Goal: Information Seeking & Learning: Learn about a topic

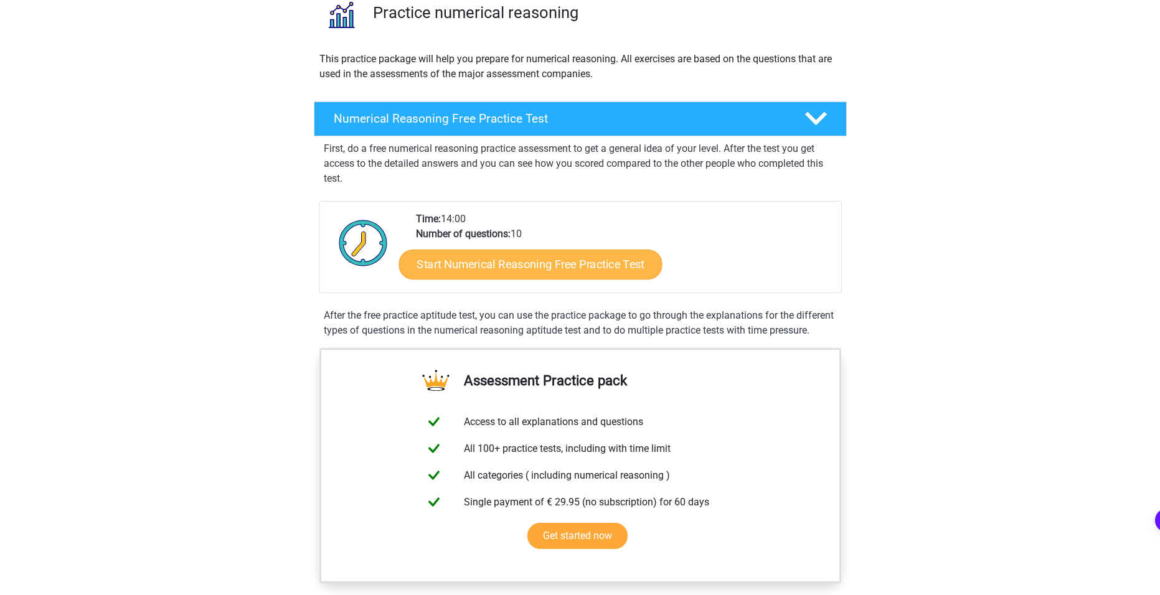
scroll to position [104, 0]
click at [528, 265] on link "Start Numerical Reasoning Free Practice Test" at bounding box center [530, 264] width 263 height 30
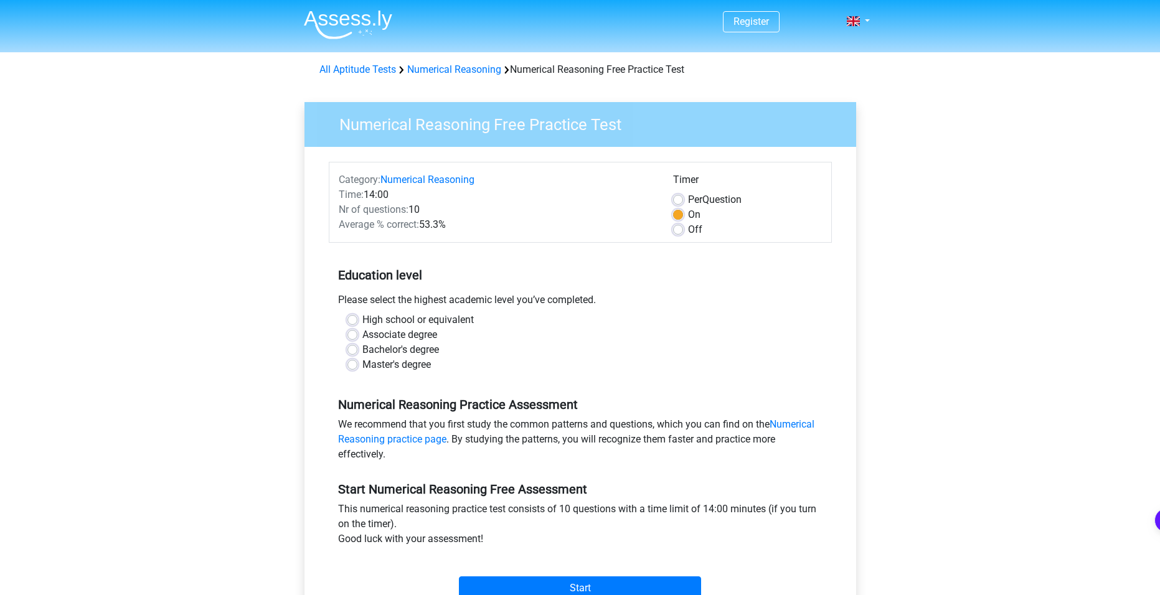
click at [359, 323] on div "High school or equivalent" at bounding box center [581, 320] width 466 height 15
click at [362, 323] on label "High school or equivalent" at bounding box center [417, 320] width 111 height 15
click at [357, 323] on input "High school or equivalent" at bounding box center [353, 319] width 10 height 12
radio input "true"
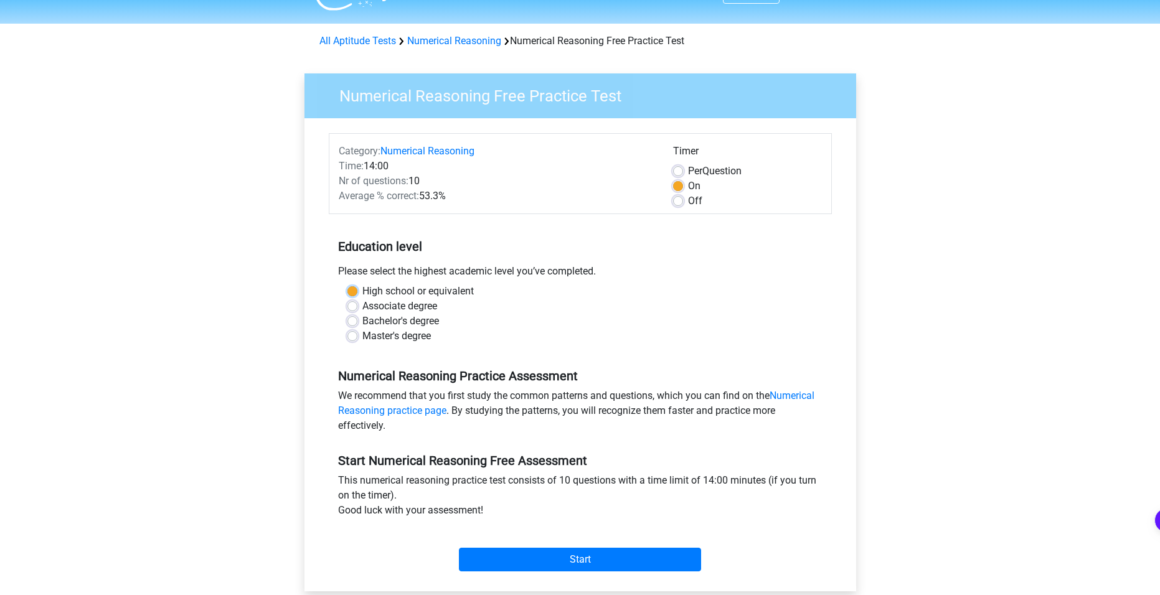
scroll to position [104, 0]
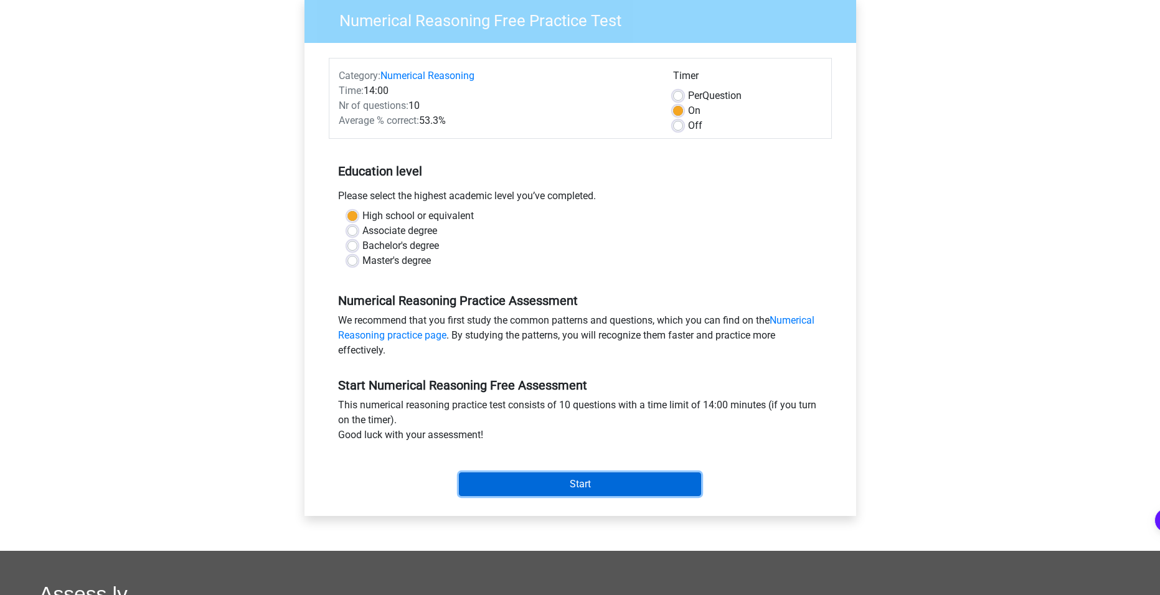
click at [585, 481] on input "Start" at bounding box center [580, 485] width 242 height 24
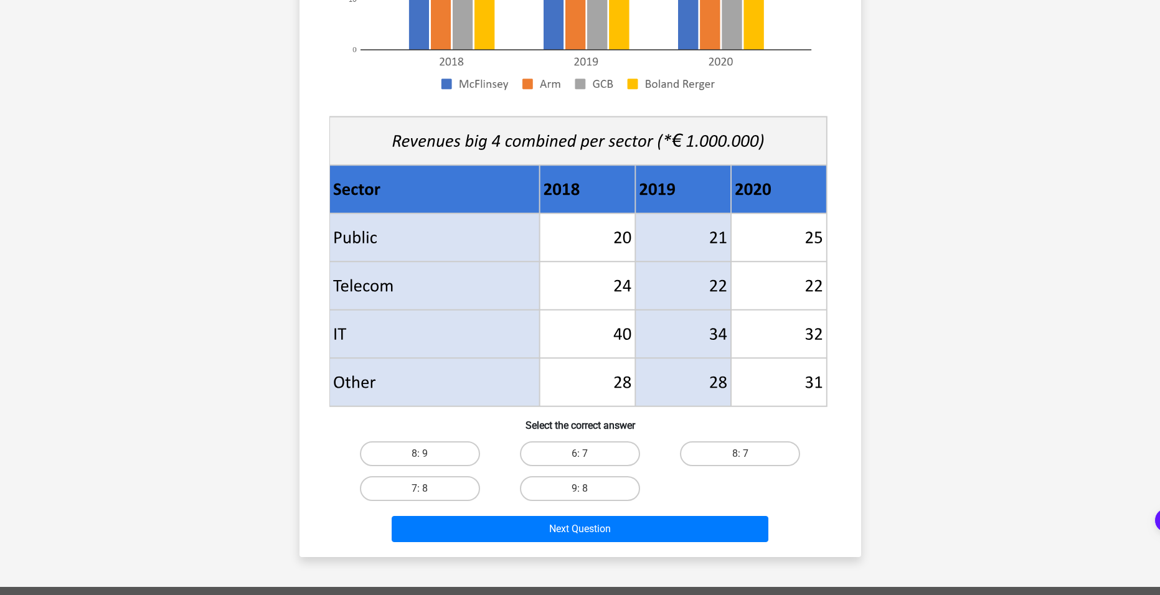
scroll to position [415, 0]
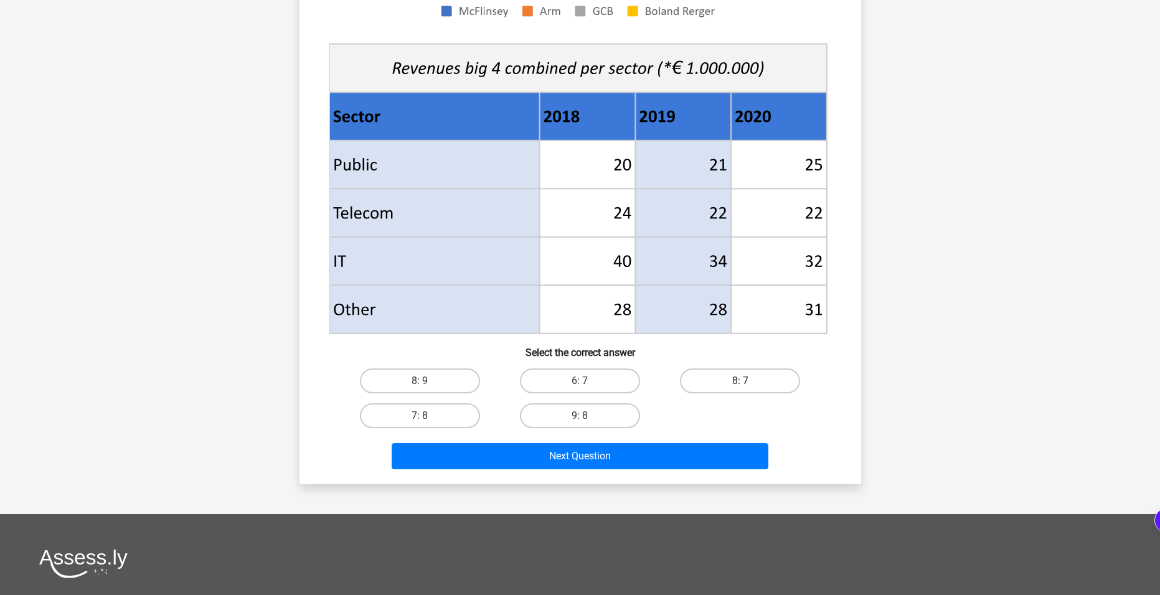
click at [735, 385] on label "8: 7" at bounding box center [740, 381] width 120 height 25
click at [740, 385] on input "8: 7" at bounding box center [744, 385] width 8 height 8
radio input "true"
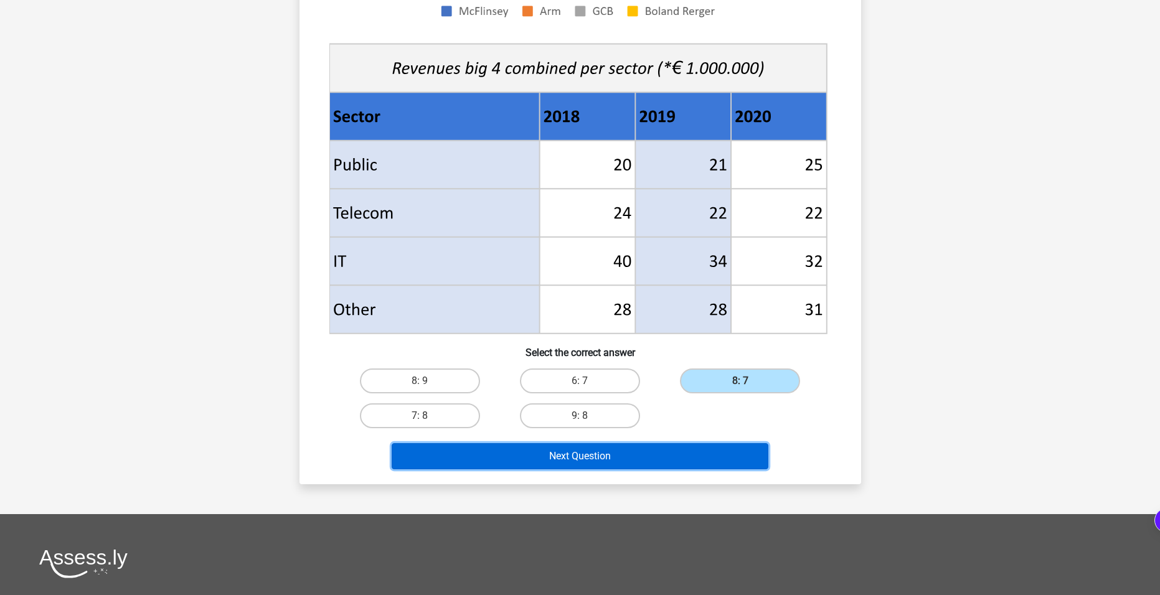
click at [645, 463] on button "Next Question" at bounding box center [580, 456] width 377 height 26
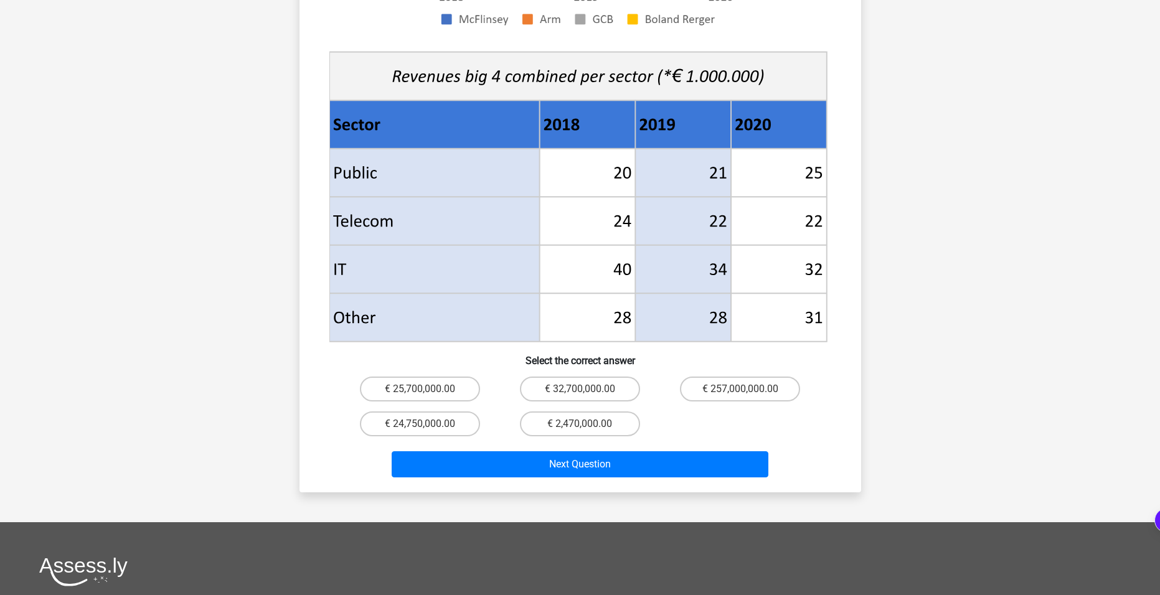
scroll to position [519, 0]
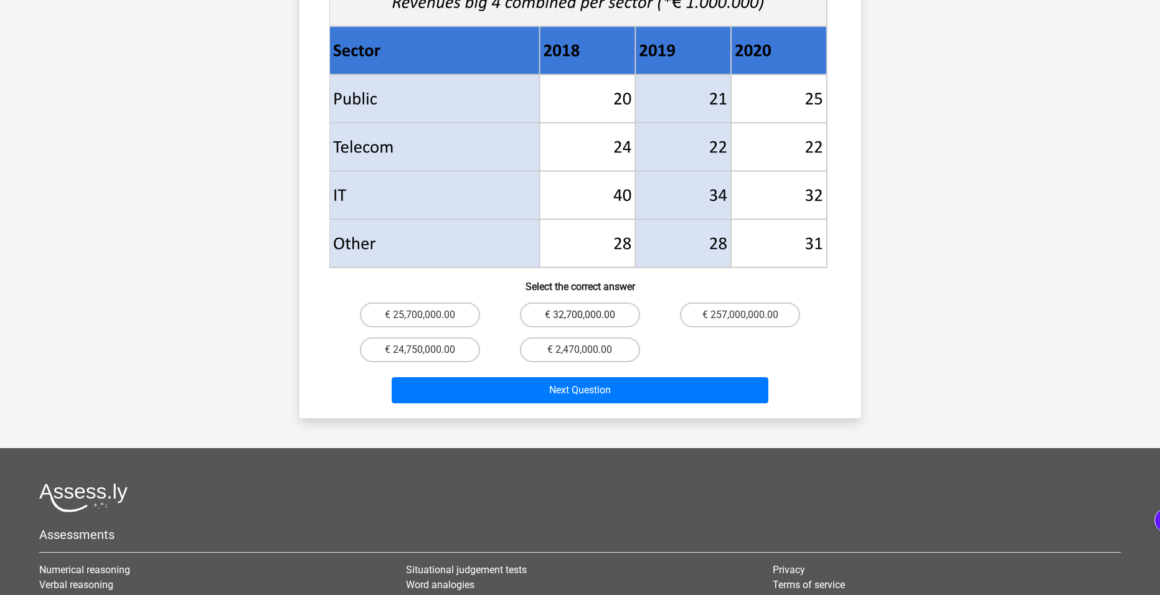
click at [605, 303] on label "€ 32,700,000.00" at bounding box center [580, 315] width 120 height 25
click at [588, 315] on input "€ 32,700,000.00" at bounding box center [584, 319] width 8 height 8
radio input "true"
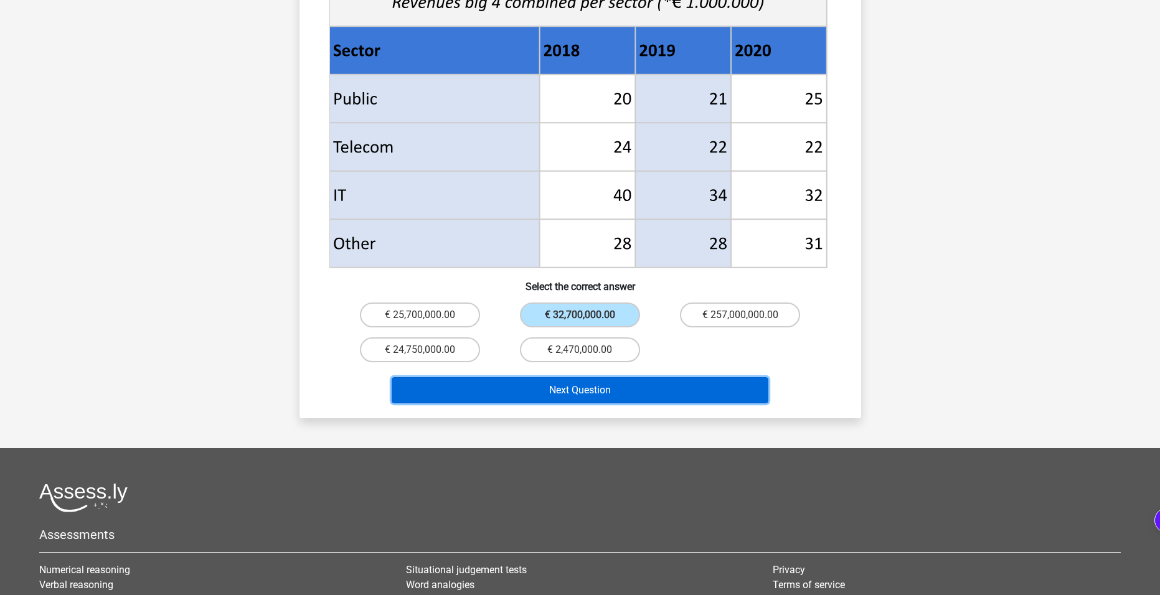
click at [617, 377] on button "Next Question" at bounding box center [580, 390] width 377 height 26
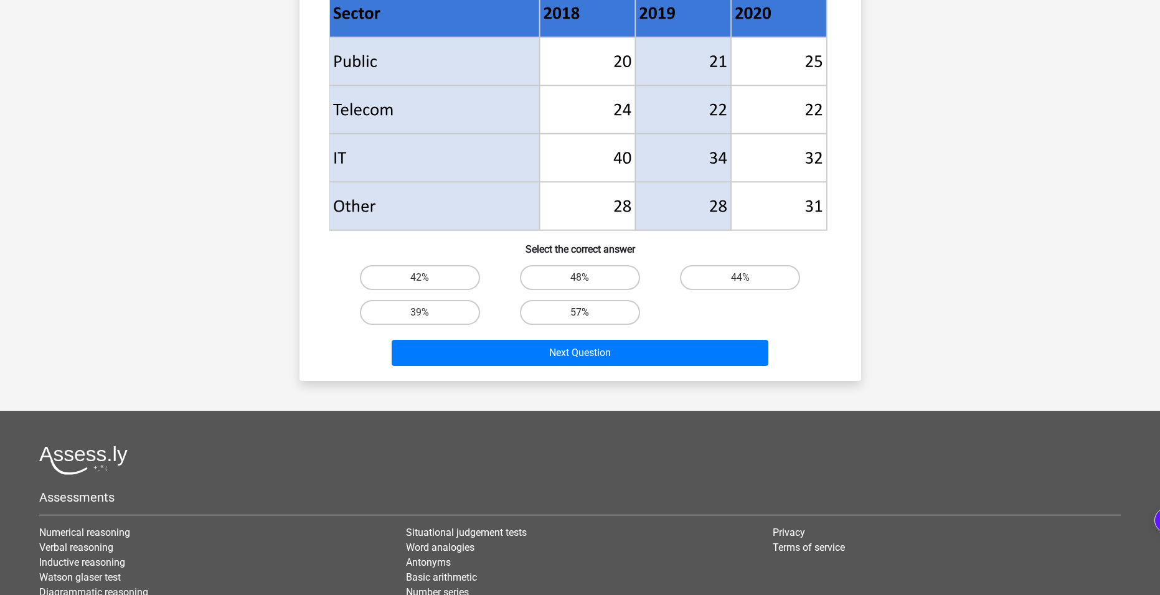
click at [575, 315] on label "57%" at bounding box center [580, 312] width 120 height 25
click at [580, 315] on input "57%" at bounding box center [584, 317] width 8 height 8
radio input "true"
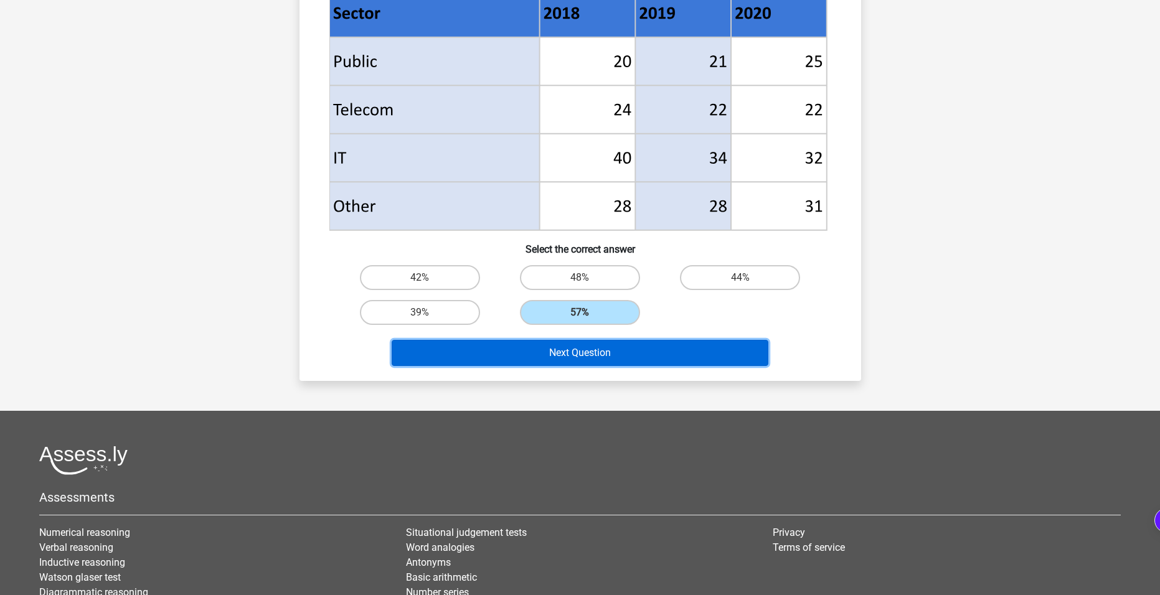
click at [579, 359] on button "Next Question" at bounding box center [580, 353] width 377 height 26
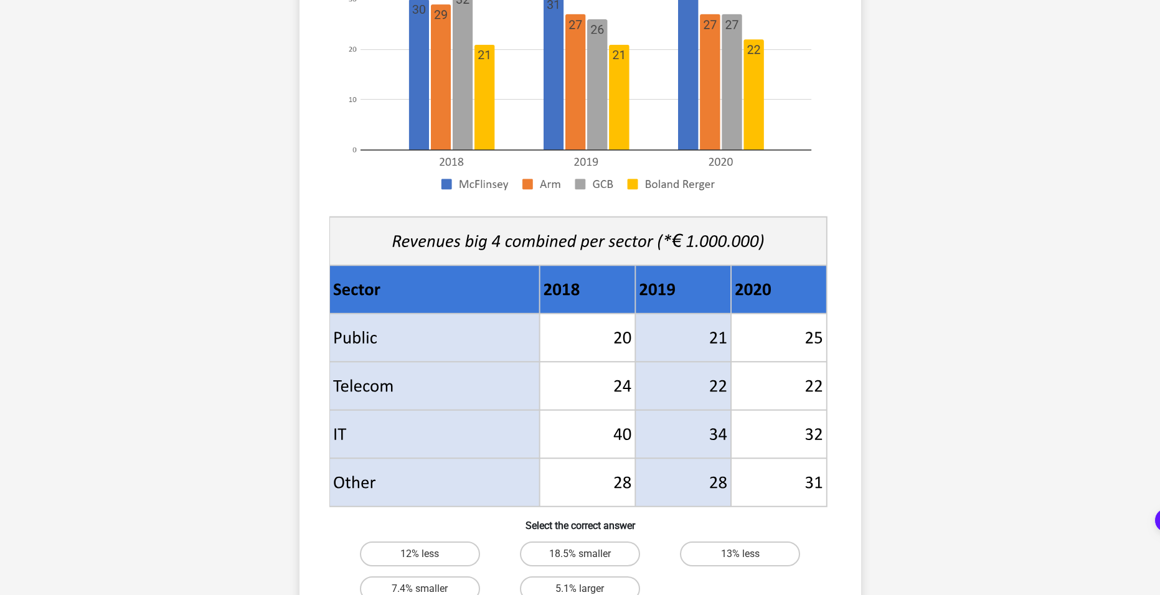
scroll to position [311, 0]
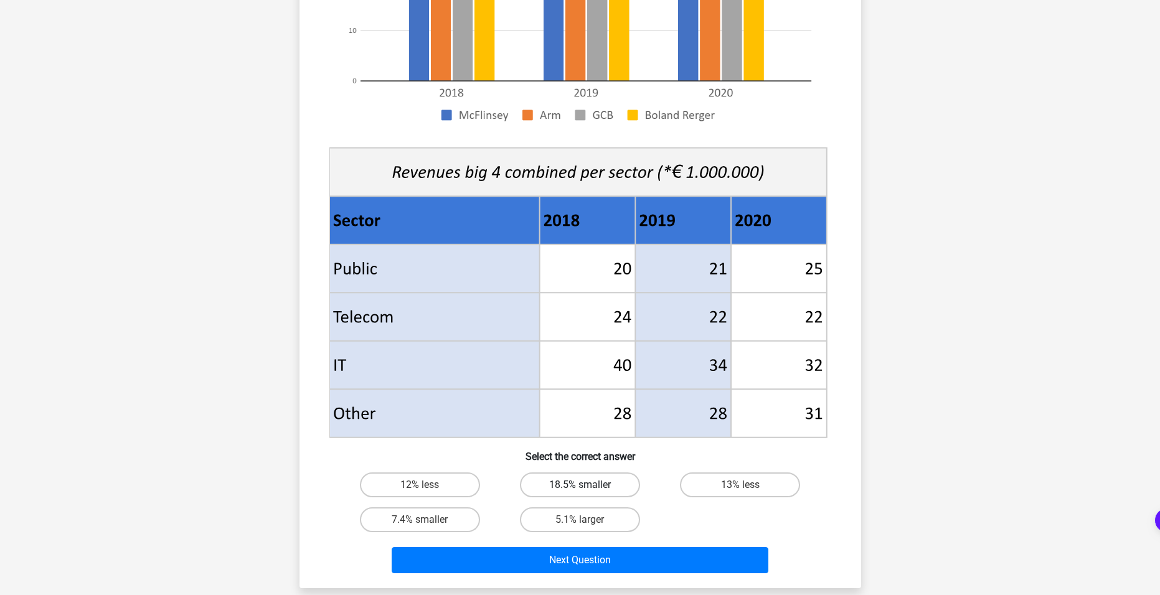
click at [592, 485] on label "18.5% smaller" at bounding box center [580, 485] width 120 height 25
click at [588, 485] on input "18.5% smaller" at bounding box center [584, 489] width 8 height 8
radio input "true"
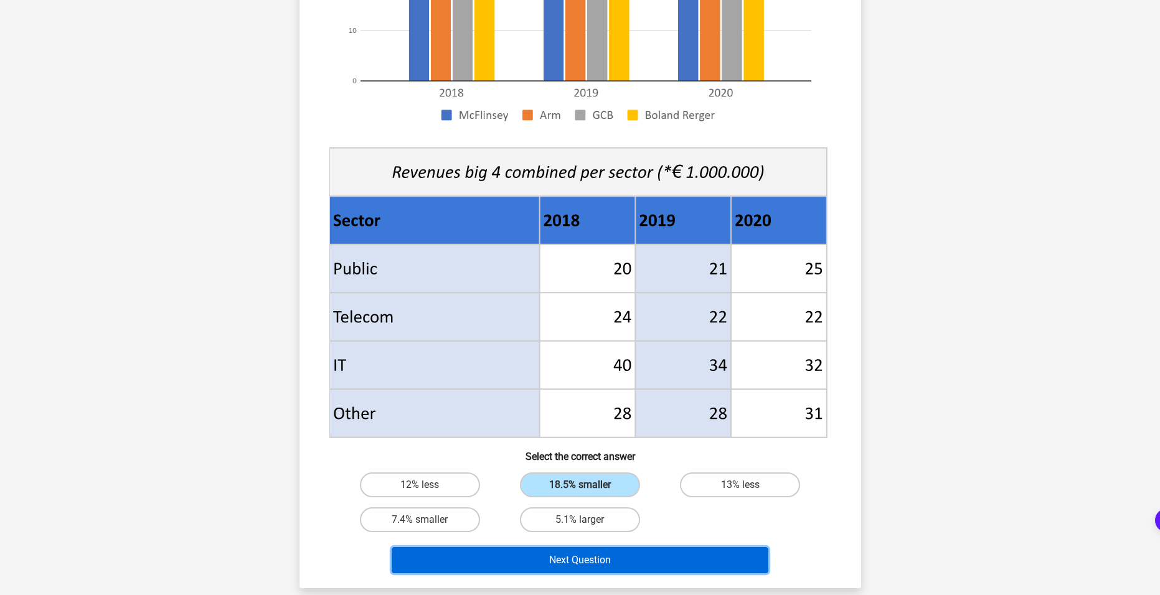
click at [607, 561] on button "Next Question" at bounding box center [580, 560] width 377 height 26
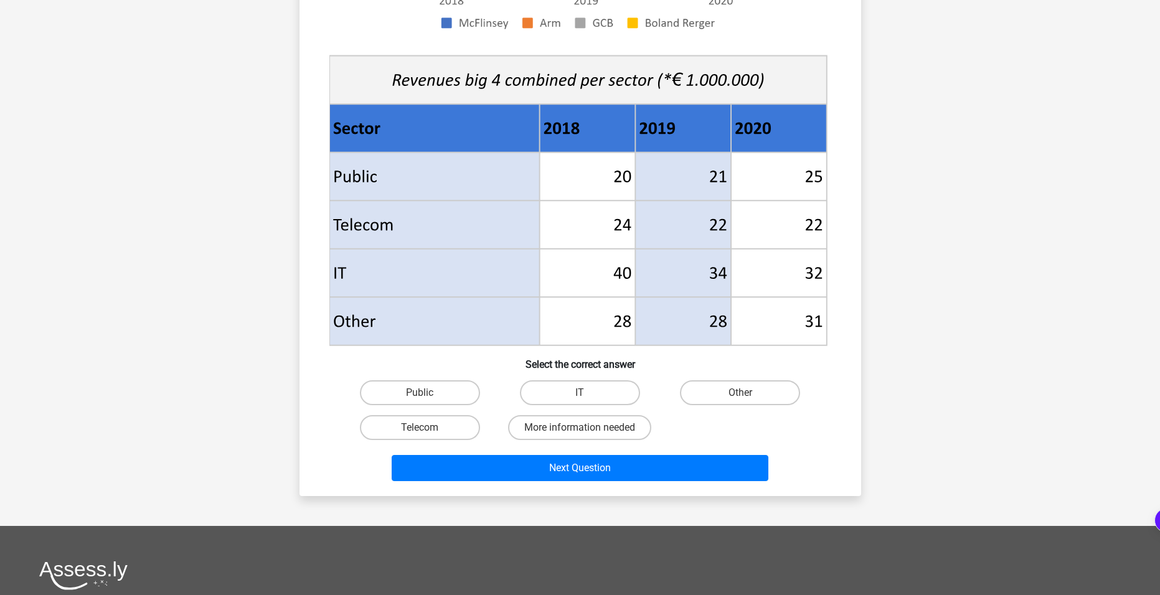
scroll to position [374, 0]
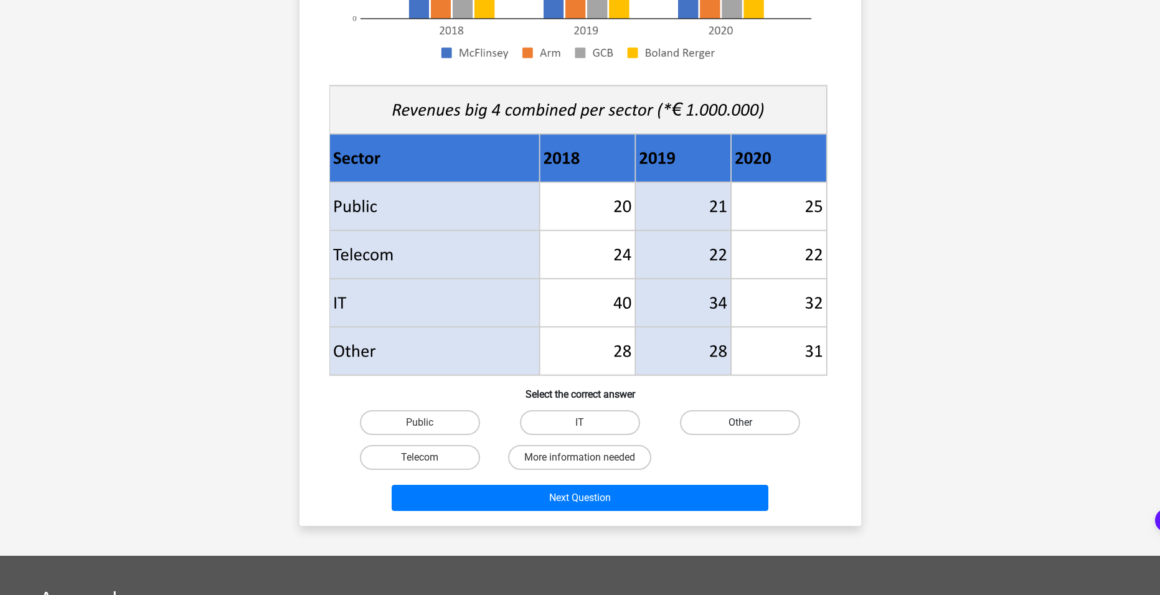
click at [712, 414] on label "Other" at bounding box center [740, 422] width 120 height 25
click at [740, 423] on input "Other" at bounding box center [744, 427] width 8 height 8
radio input "true"
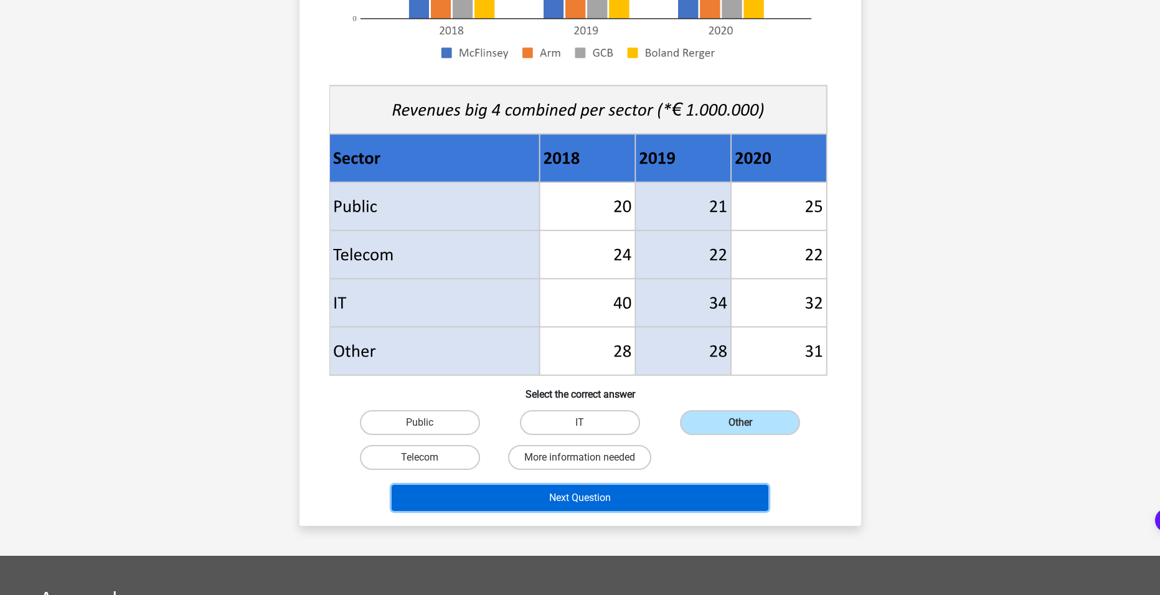
click at [613, 501] on button "Next Question" at bounding box center [580, 498] width 377 height 26
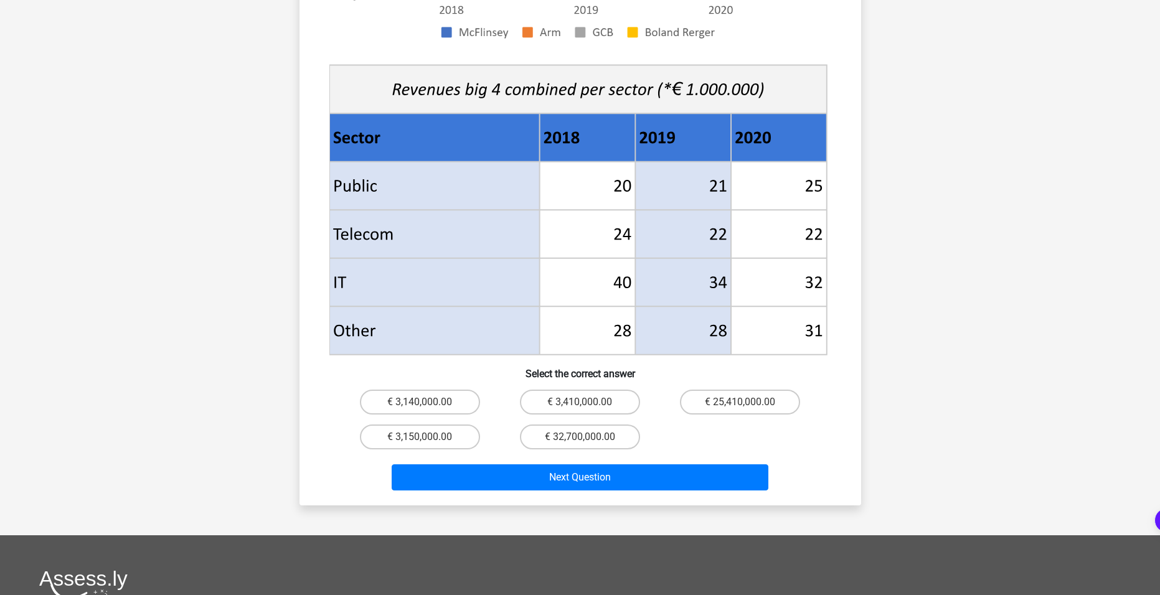
scroll to position [478, 0]
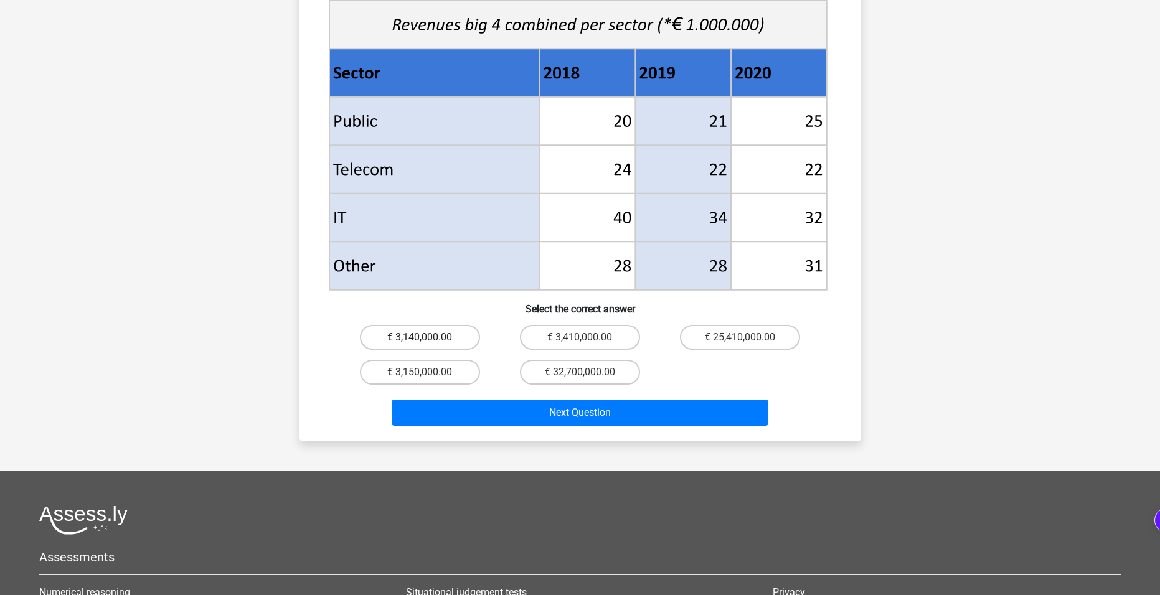
click at [460, 325] on label "€ 3,140,000.00" at bounding box center [420, 337] width 120 height 25
click at [428, 338] on input "€ 3,140,000.00" at bounding box center [424, 342] width 8 height 8
radio input "true"
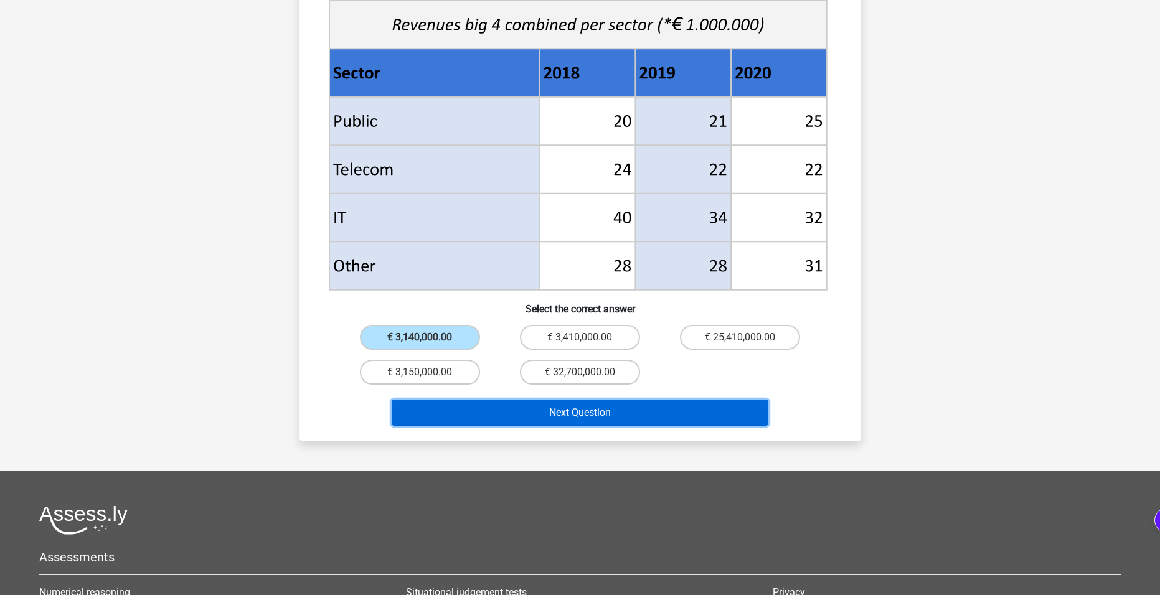
click at [575, 400] on button "Next Question" at bounding box center [580, 413] width 377 height 26
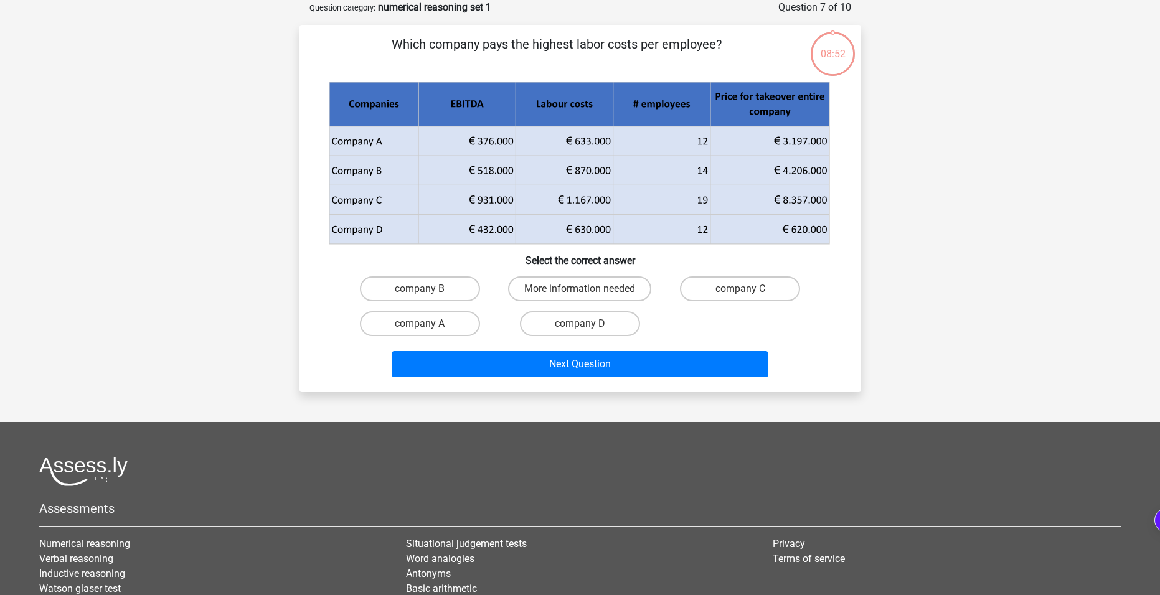
scroll to position [0, 0]
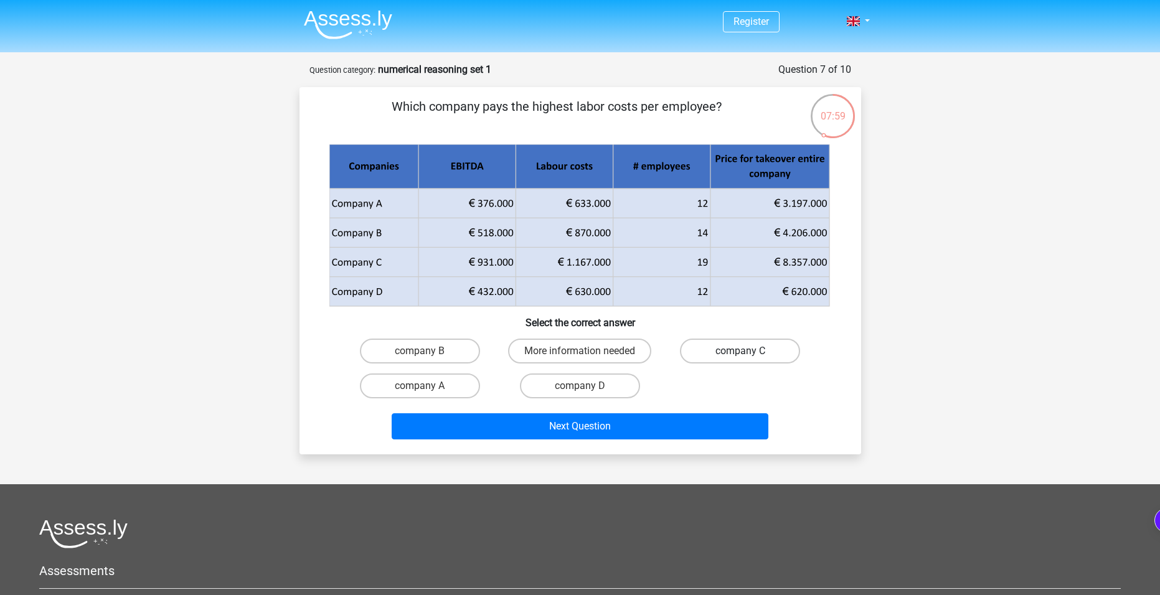
click at [773, 351] on label "company C" at bounding box center [740, 351] width 120 height 25
click at [749, 351] on input "company C" at bounding box center [744, 355] width 8 height 8
radio input "true"
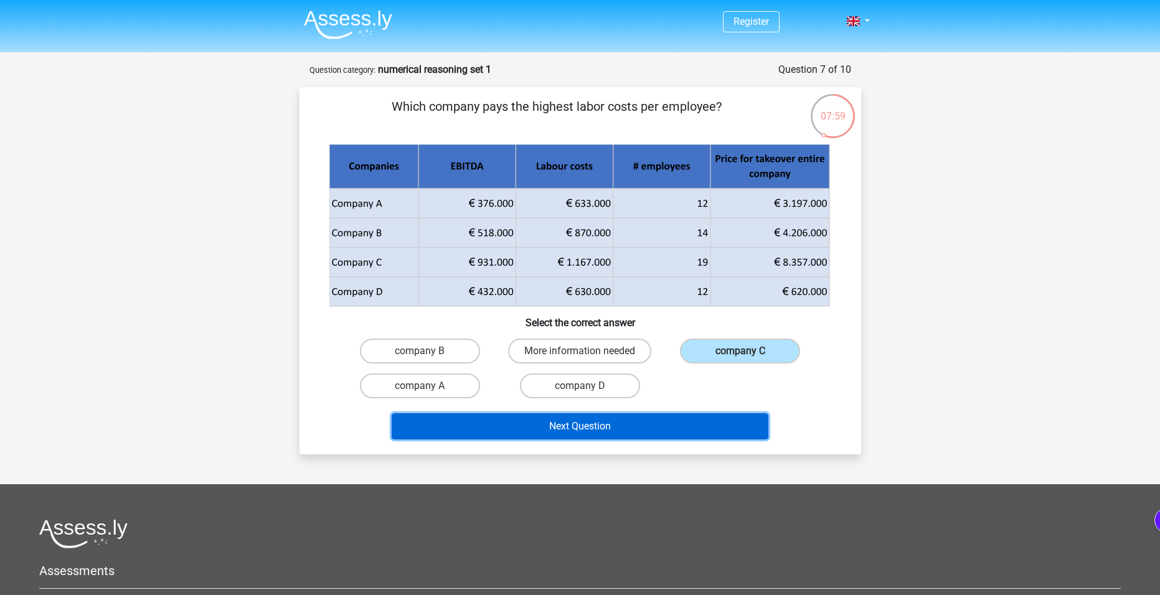
drag, startPoint x: 675, startPoint y: 431, endPoint x: 671, endPoint y: 425, distance: 7.1
click at [673, 428] on button "Next Question" at bounding box center [580, 427] width 377 height 26
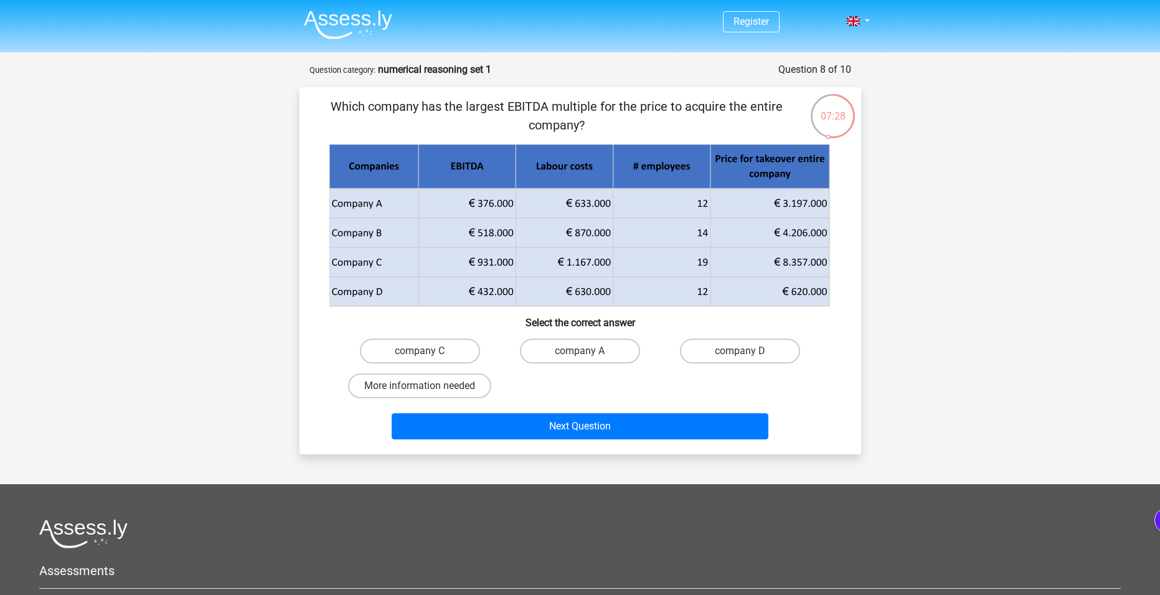
drag, startPoint x: 753, startPoint y: 359, endPoint x: 714, endPoint y: 369, distance: 40.3
click at [750, 359] on label "company D" at bounding box center [740, 351] width 120 height 25
click at [749, 359] on input "company D" at bounding box center [744, 355] width 8 height 8
radio input "true"
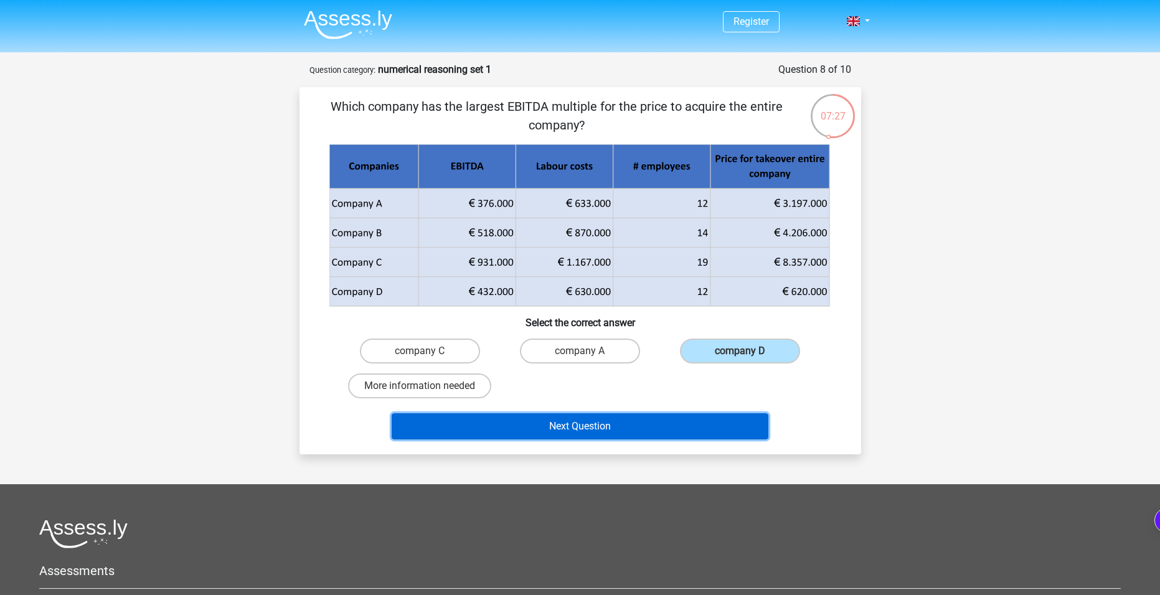
click at [634, 420] on button "Next Question" at bounding box center [580, 427] width 377 height 26
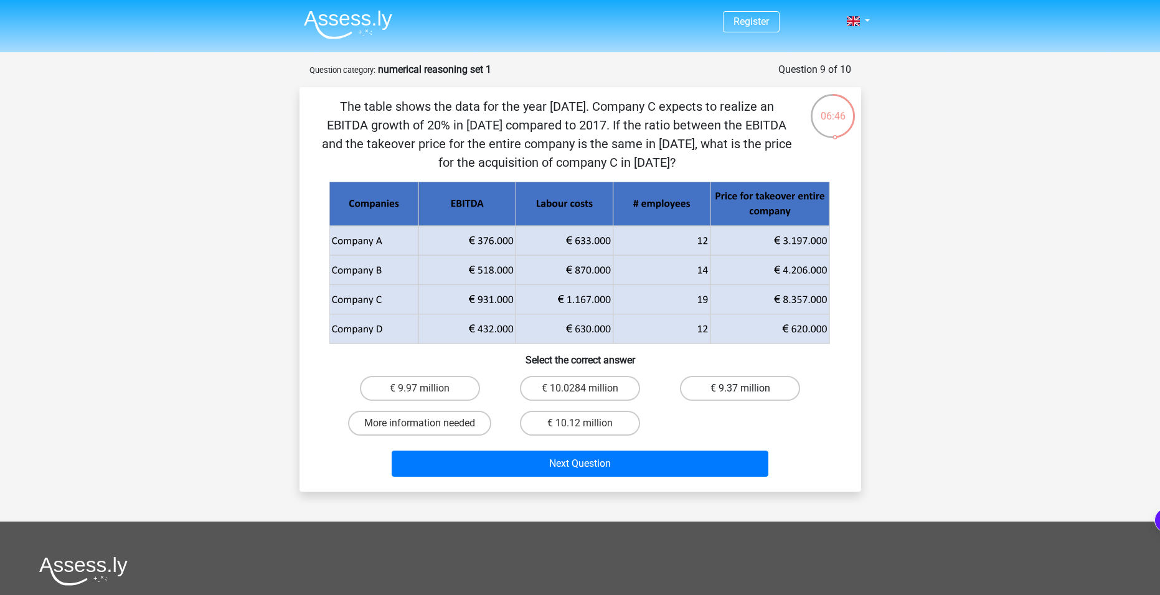
click at [747, 385] on label "€ 9.37 million" at bounding box center [740, 388] width 120 height 25
click at [747, 389] on input "€ 9.37 million" at bounding box center [744, 393] width 8 height 8
radio input "true"
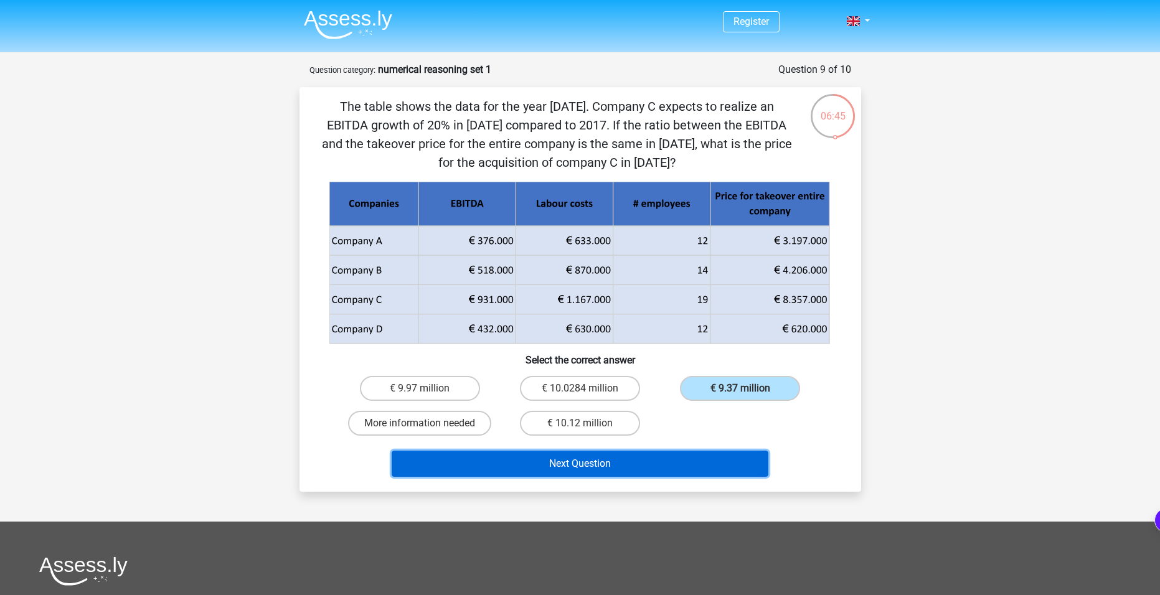
click at [681, 460] on button "Next Question" at bounding box center [580, 464] width 377 height 26
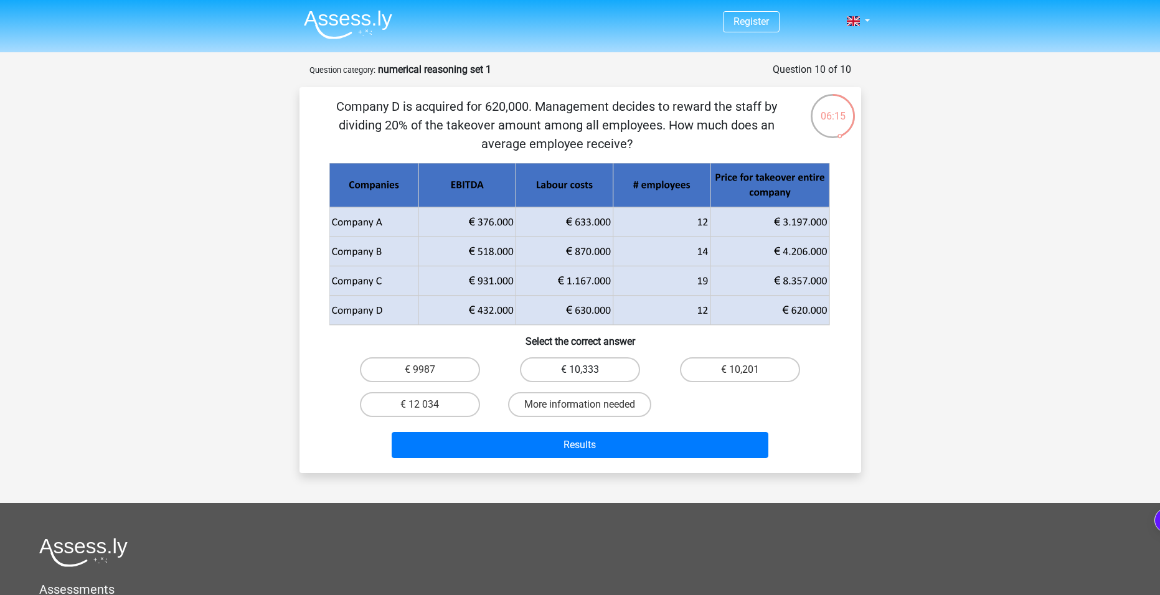
drag, startPoint x: 603, startPoint y: 368, endPoint x: 590, endPoint y: 372, distance: 14.2
click at [603, 368] on label "€ 10,333" at bounding box center [580, 369] width 120 height 25
click at [588, 370] on input "€ 10,333" at bounding box center [584, 374] width 8 height 8
radio input "true"
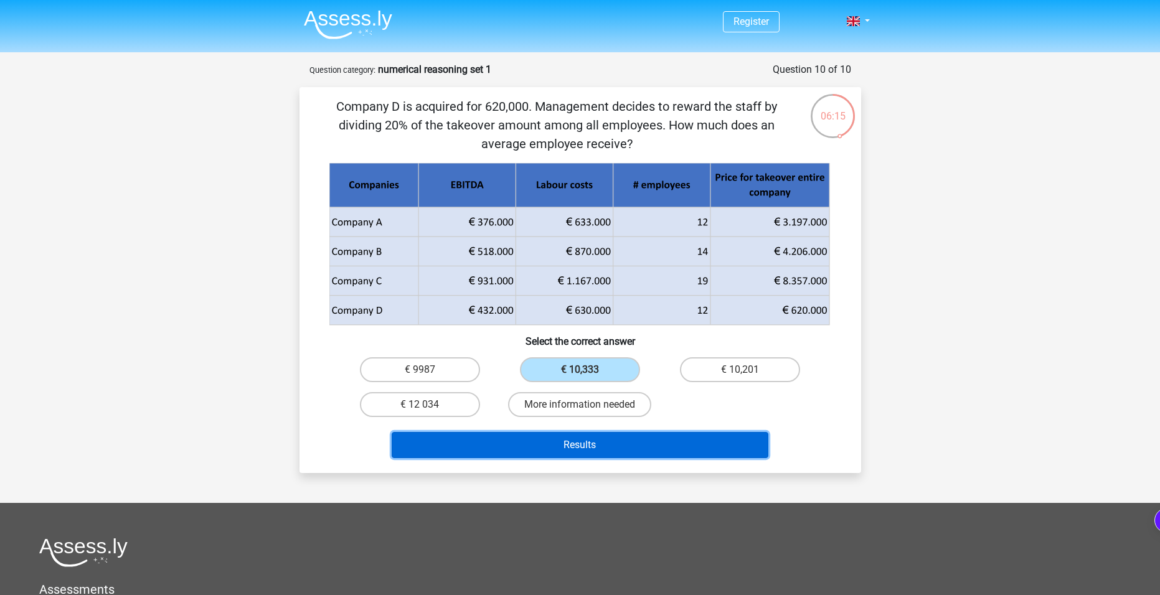
click at [565, 448] on button "Results" at bounding box center [580, 445] width 377 height 26
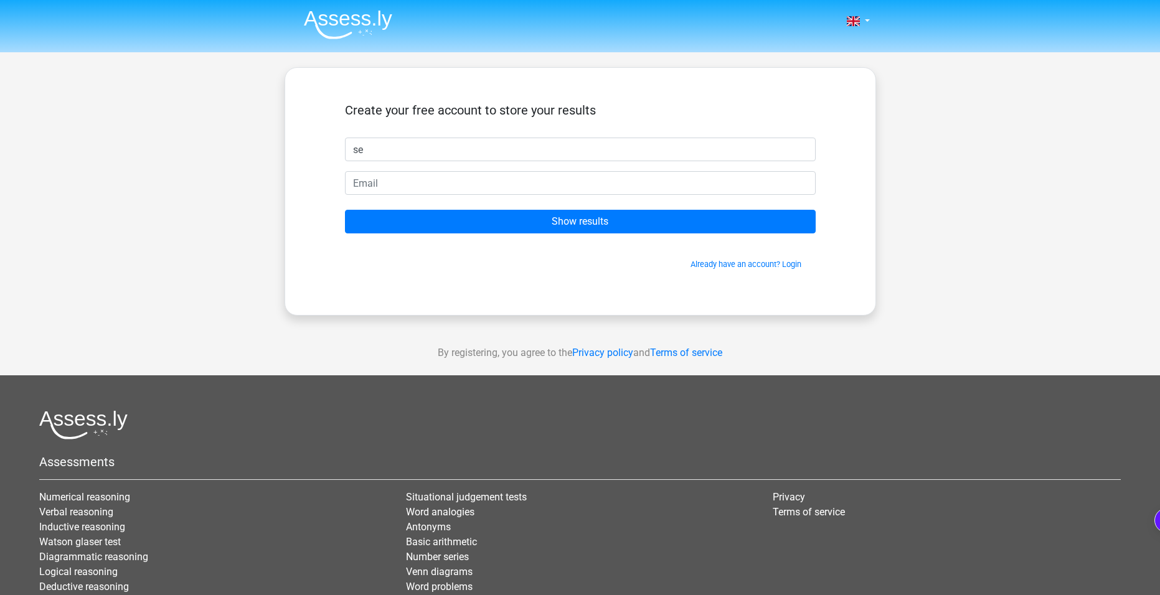
type input "[PERSON_NAME]"
click at [410, 189] on input "email" at bounding box center [580, 183] width 471 height 24
type input "220154@kingsmead.org"
click at [577, 240] on form "Create your free account to store your results Sebastian 220154@kingsmead.org S…" at bounding box center [580, 187] width 471 height 168
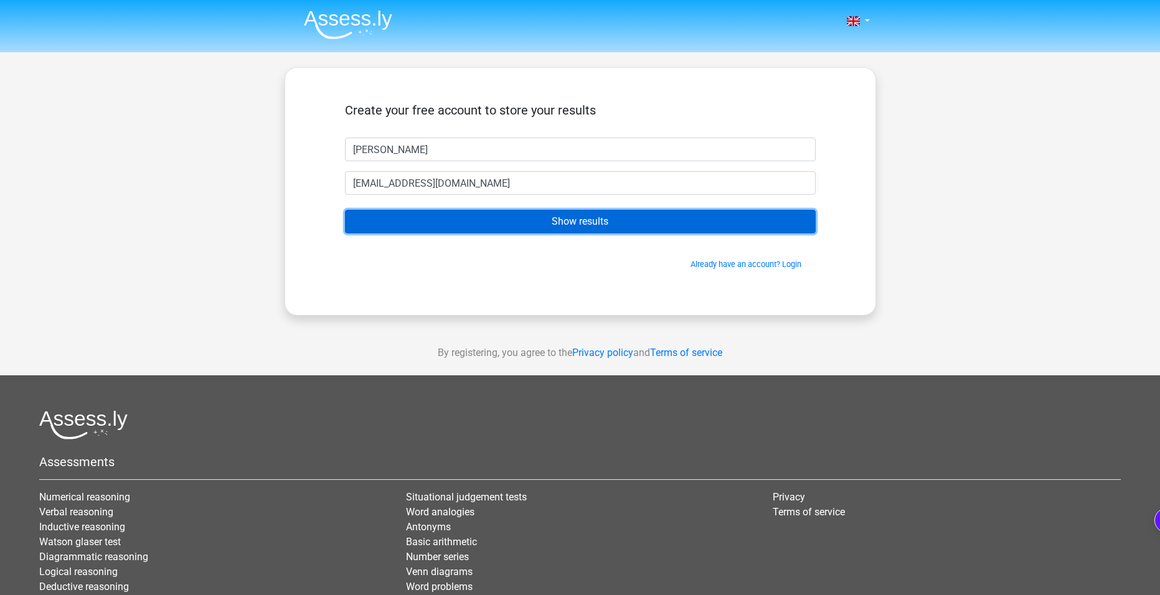
click at [580, 227] on input "Show results" at bounding box center [580, 222] width 471 height 24
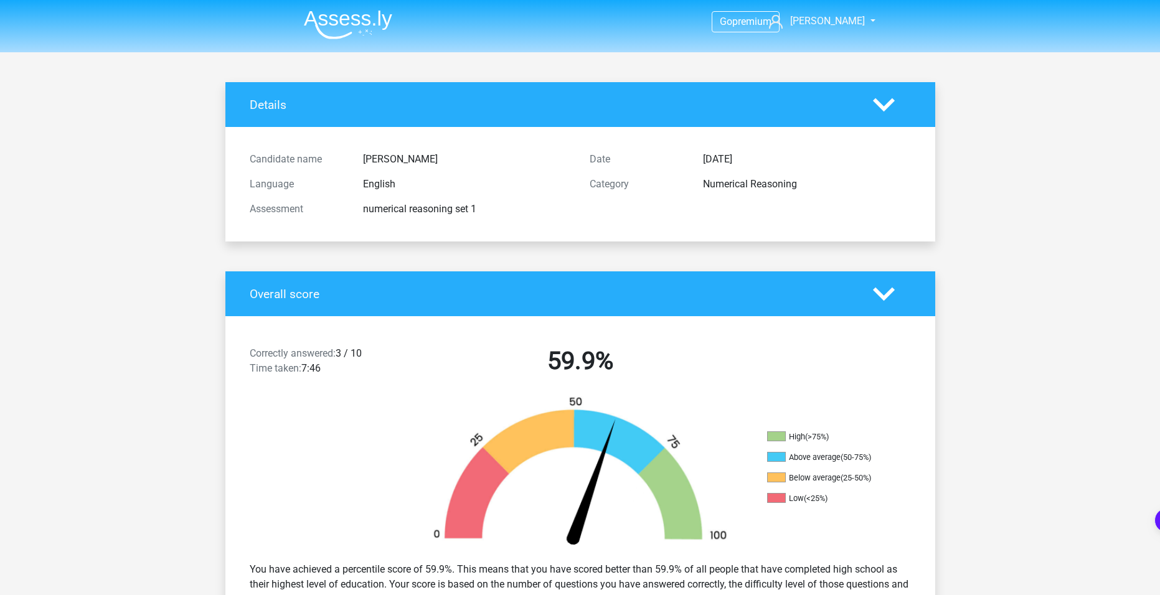
scroll to position [104, 0]
